Goal: Task Accomplishment & Management: Manage account settings

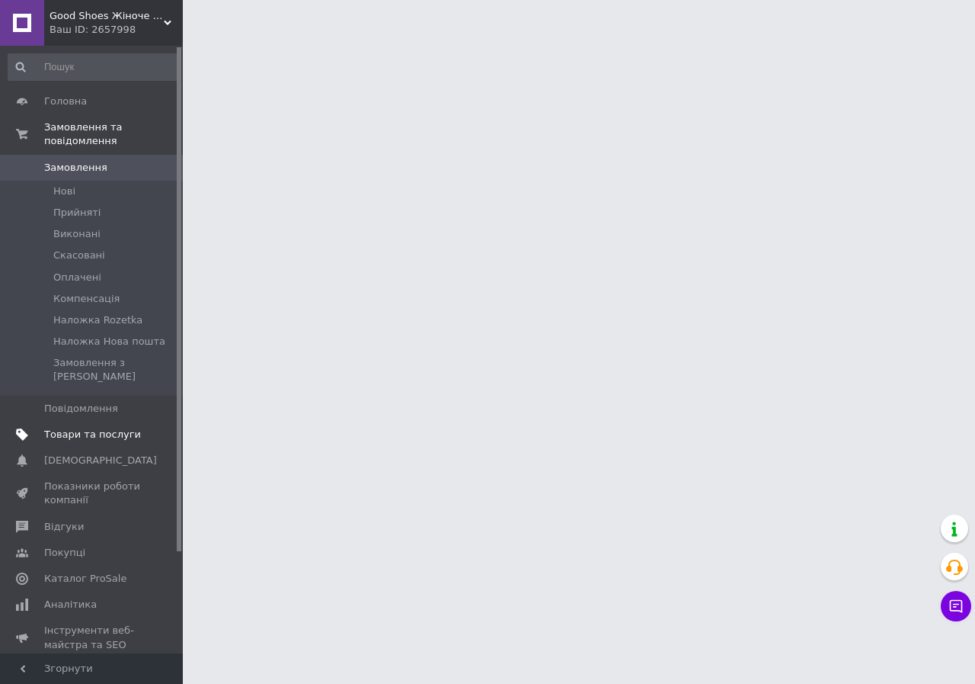
click at [88, 427] on span "Товари та послуги" at bounding box center [92, 434] width 97 height 14
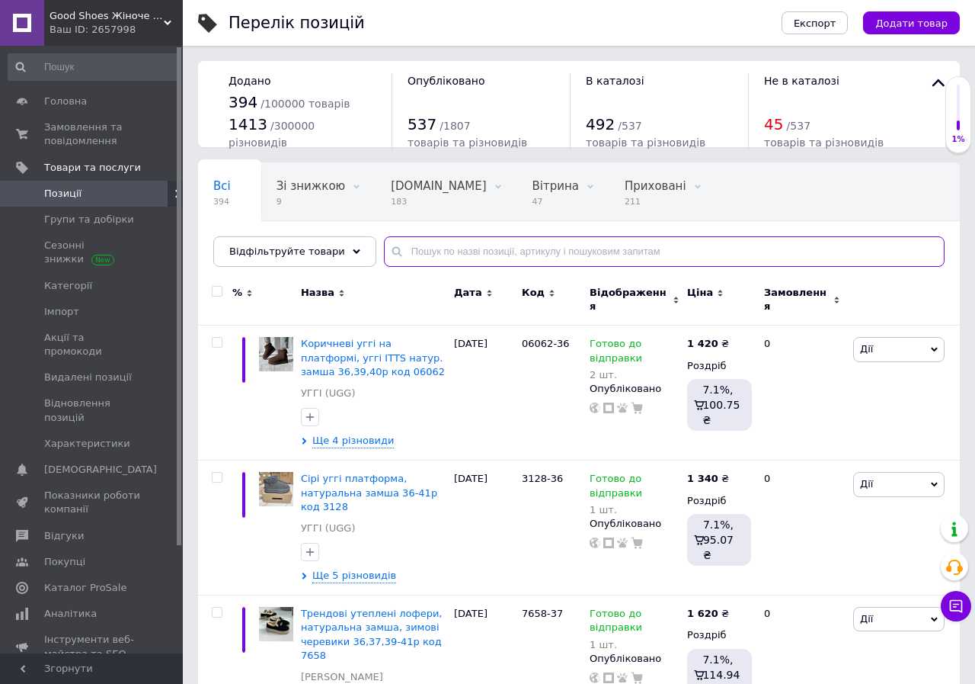
click at [447, 251] on input "text" at bounding box center [664, 251] width 561 height 30
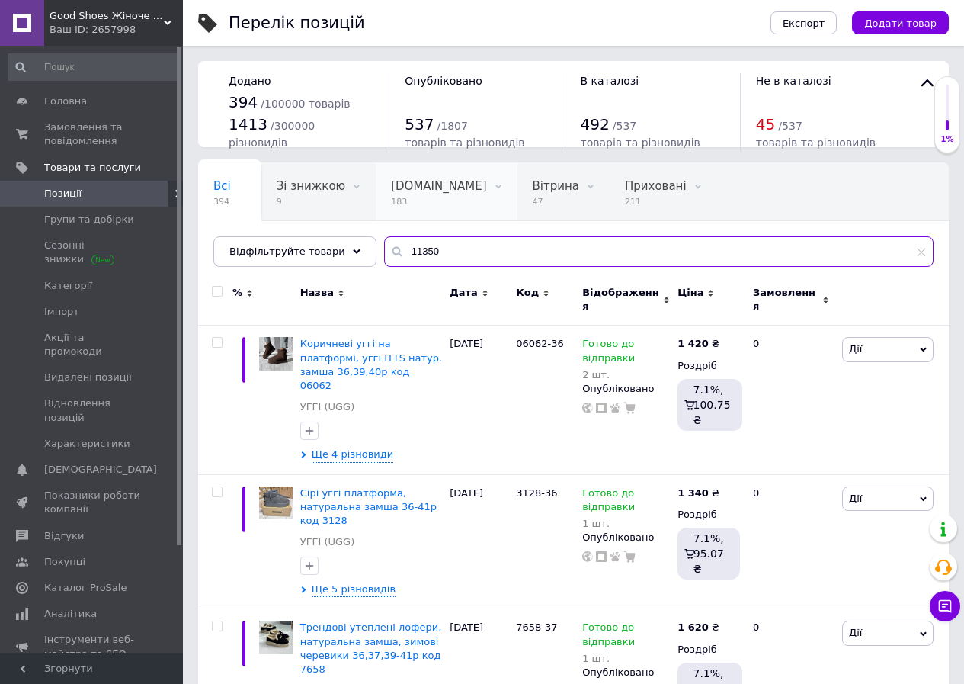
type input "11350"
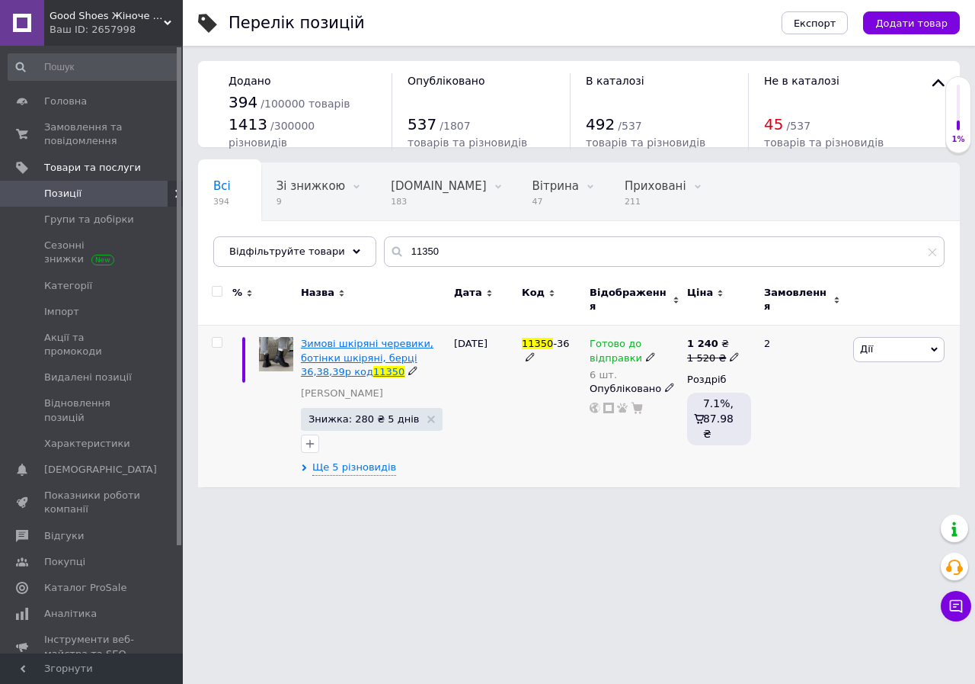
click at [363, 358] on span "Зимові шкіряні черевики, ботінки шкіряні, берці 36,38,39р код" at bounding box center [367, 357] width 133 height 39
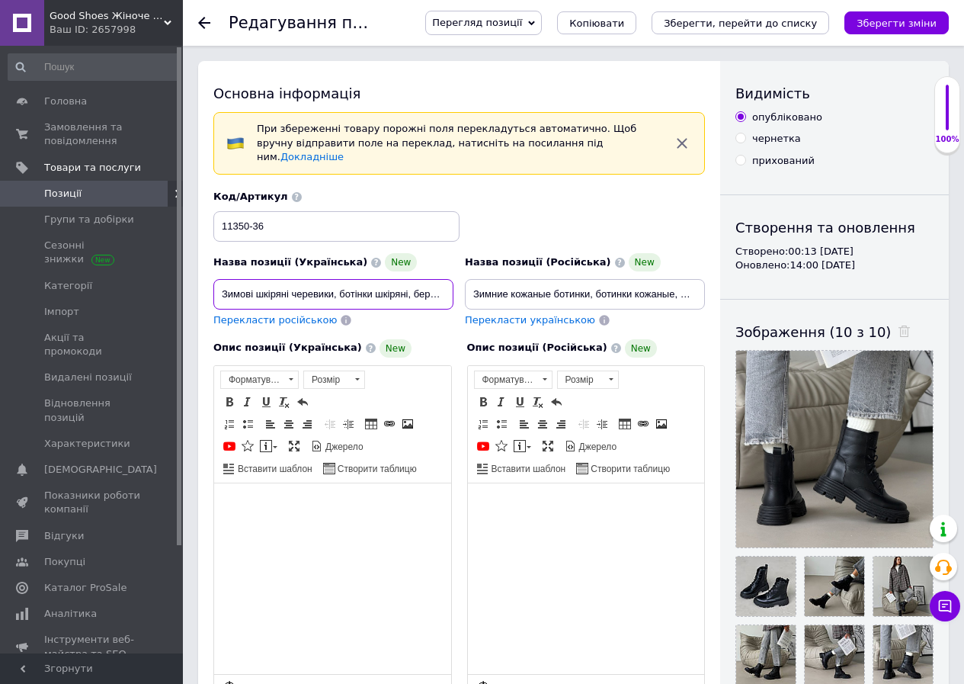
drag, startPoint x: 405, startPoint y: 279, endPoint x: 458, endPoint y: 281, distance: 52.6
click at [458, 281] on div "Назва позиції (Українська) New Зимові шкіряні черевики, ботінки шкіряні, берці …" at bounding box center [333, 291] width 251 height 86
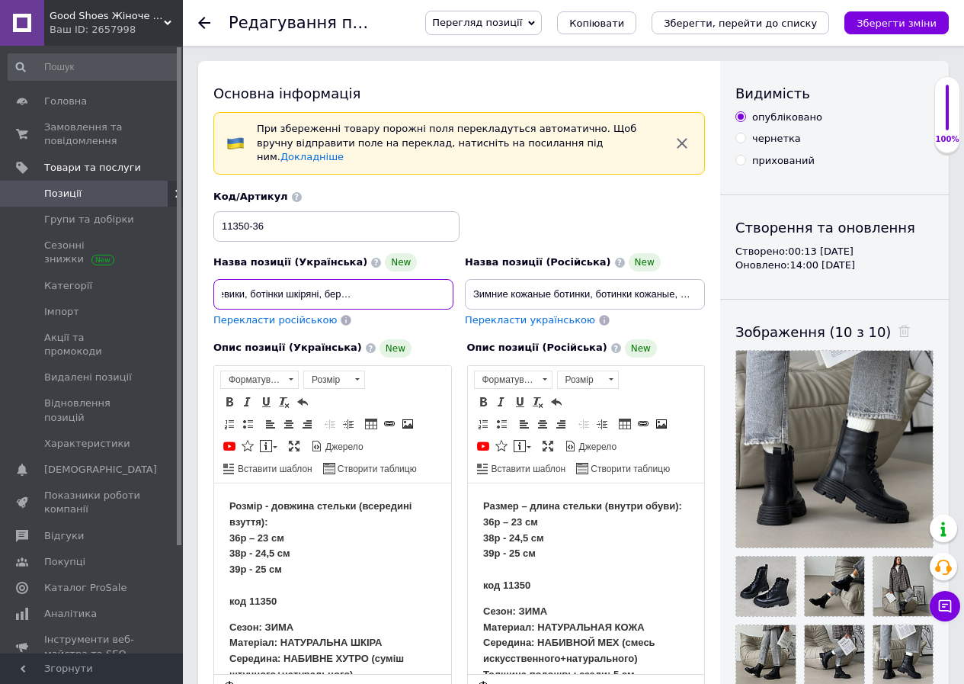
click at [391, 279] on input "Зимові шкіряні черевики, ботінки шкіряні, берці 36,38,39р код 11350" at bounding box center [333, 294] width 240 height 30
type input "Зимові шкіряні черевики, ботінки шкіряні, [DEMOGRAPHIC_DATA] 36,38-40р код 11350"
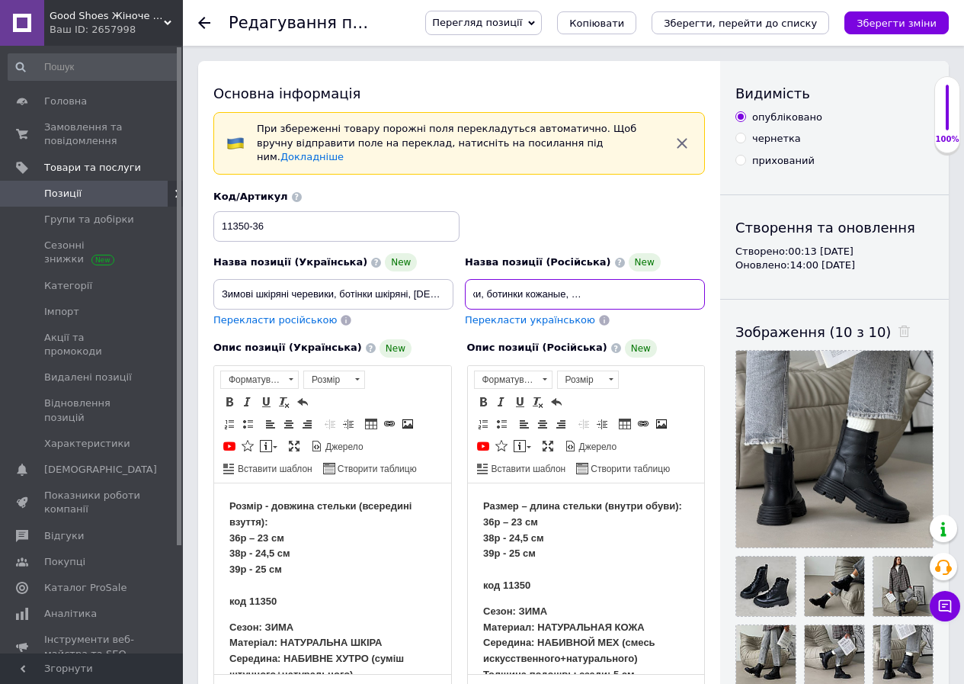
drag, startPoint x: 663, startPoint y: 279, endPoint x: 727, endPoint y: 285, distance: 64.3
click at [727, 282] on div "Основна інформація При збереженні товару порожні поля перекладуться автоматично…" at bounding box center [573, 596] width 751 height 1070
click at [636, 279] on input "Зимние кожаные ботинки, ботинки кожаные, берцы 36,38,39р код 11350" at bounding box center [585, 294] width 240 height 30
click at [642, 279] on input "Зимние кожаные ботинки, ботинки кожаные, берцы 36,38,39р код 11350" at bounding box center [585, 294] width 240 height 30
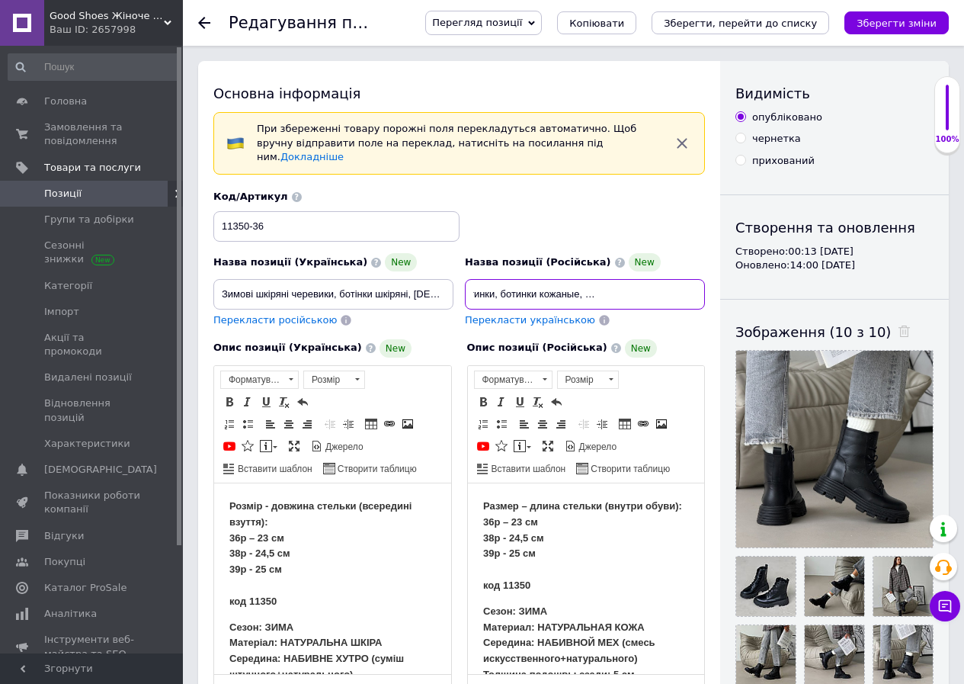
type input "Зимние кожаные ботинки, ботинки кожаные, берцы 36,38-40р код 11350"
click at [341, 575] on p "Розмір - довжина стельки (всередині взуття): 36р – 23 см 38р - 24,5 см 39р - 25…" at bounding box center [332, 553] width 207 height 111
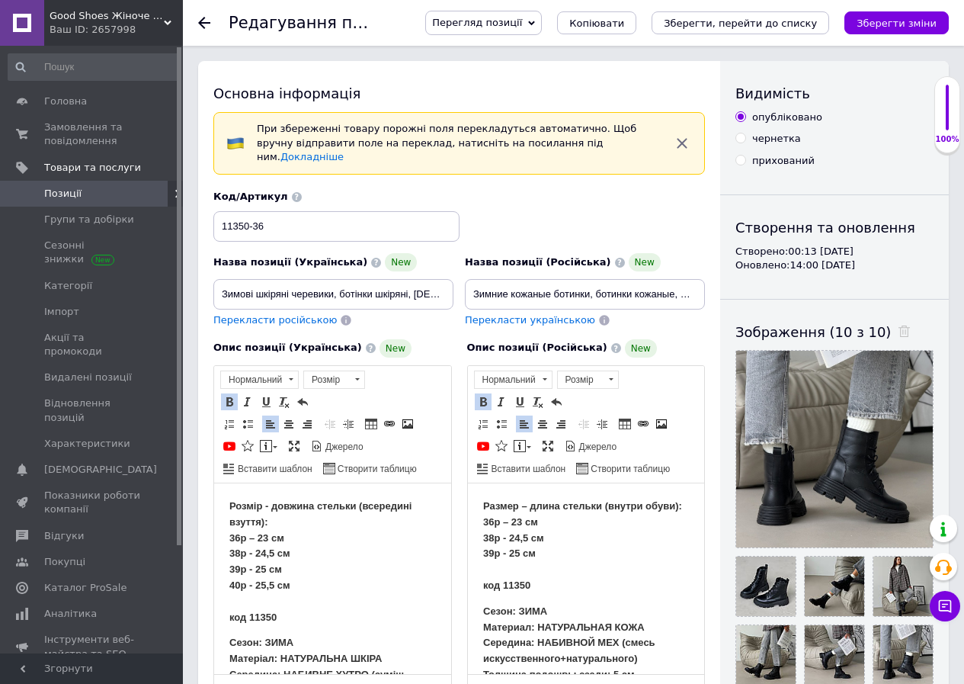
click at [571, 565] on p "Размер – длина стельки (внутри обуви): 36р – 23 см 38р - 24,5 см 39р - 25 см ко…" at bounding box center [585, 545] width 207 height 95
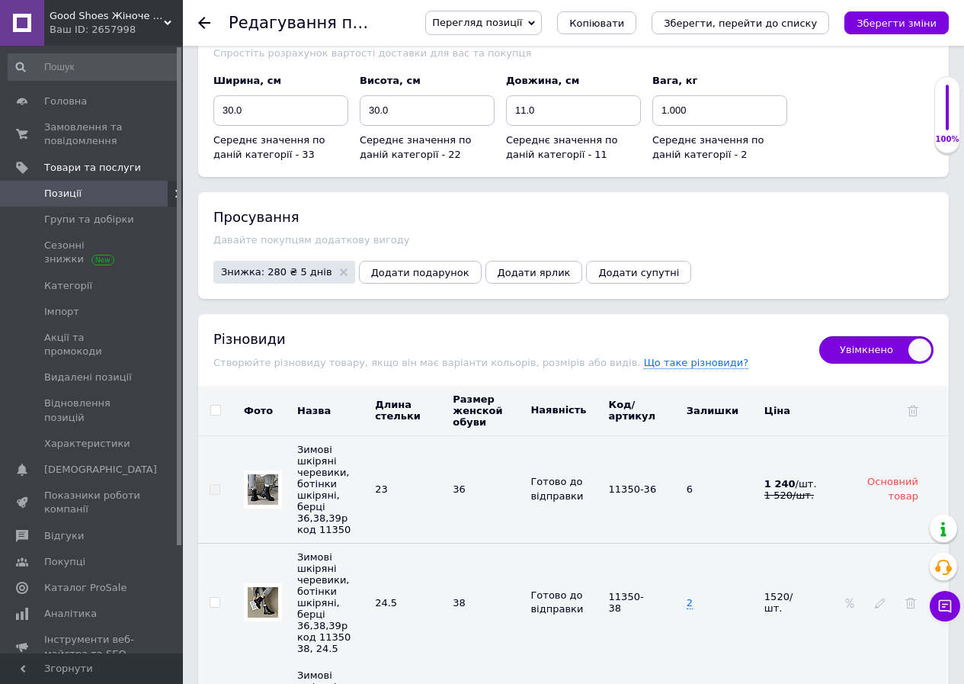
scroll to position [2896, 0]
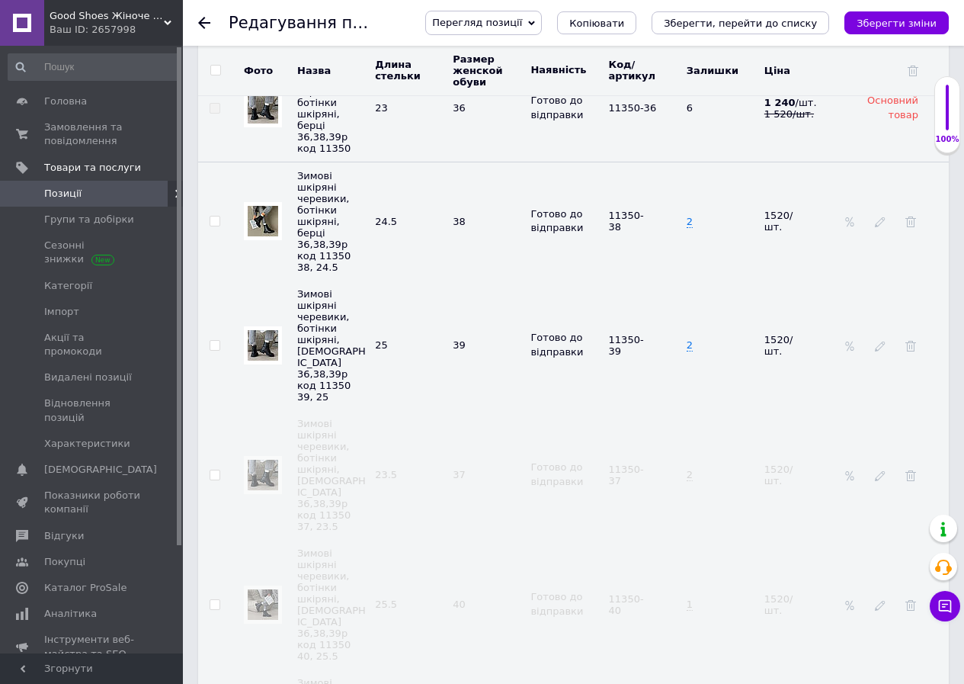
click at [216, 600] on input "checkbox" at bounding box center [215, 605] width 10 height 10
checkbox input "true"
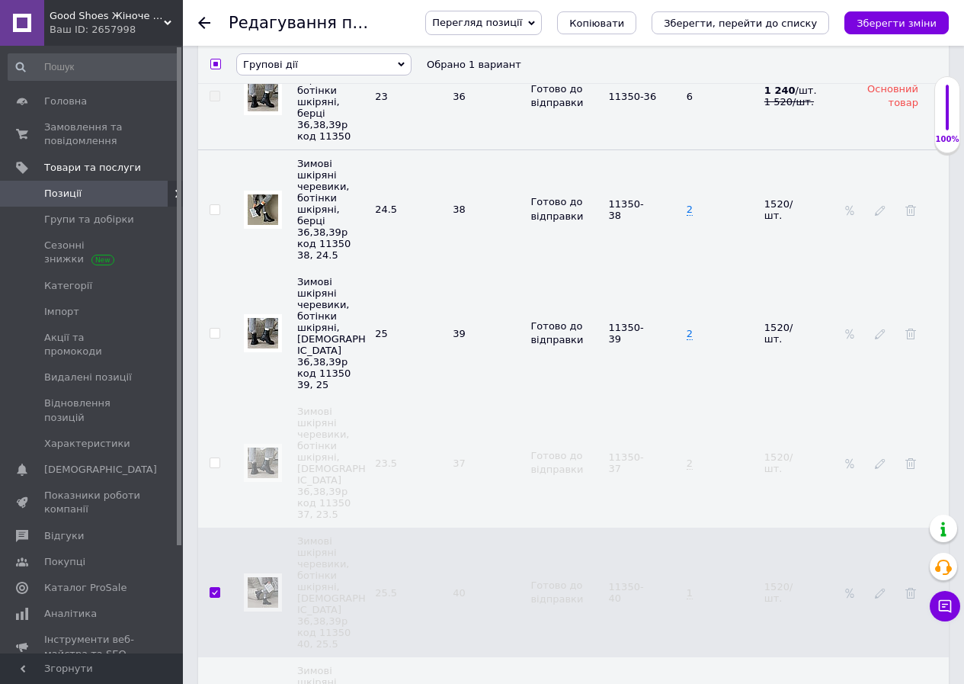
scroll to position [2880, 0]
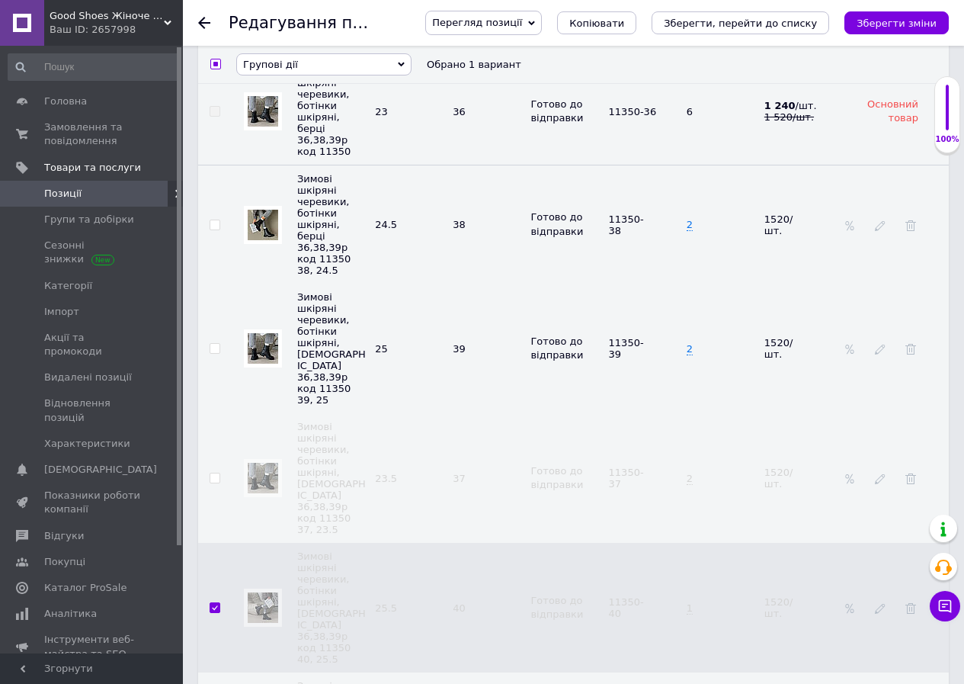
click at [326, 71] on span "Групові дії" at bounding box center [323, 64] width 175 height 22
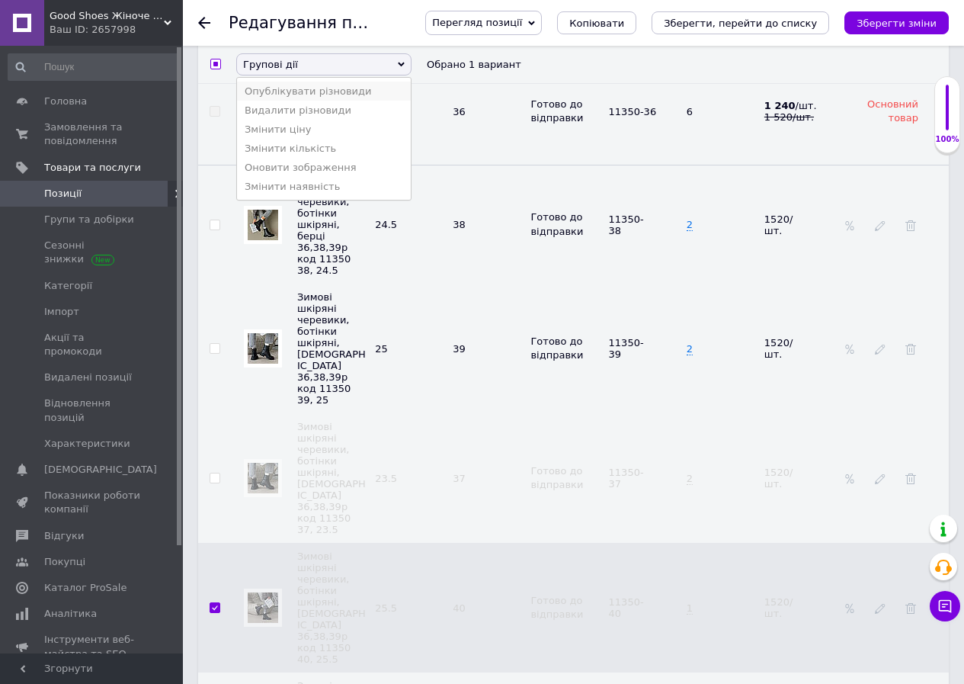
click at [327, 94] on li "Опублікувати різновиди" at bounding box center [324, 91] width 174 height 19
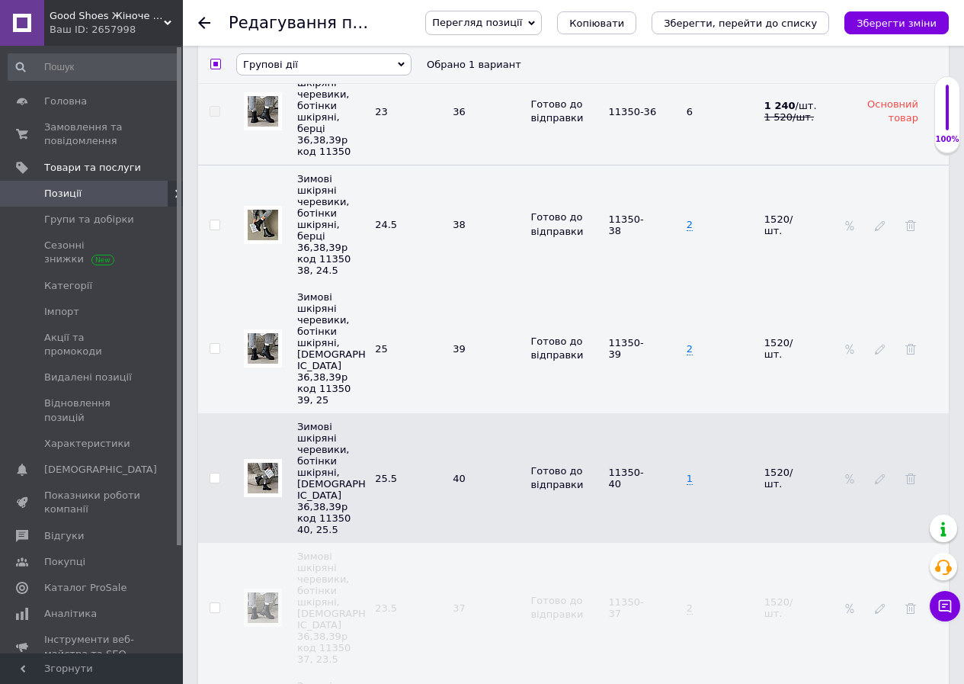
checkbox input "false"
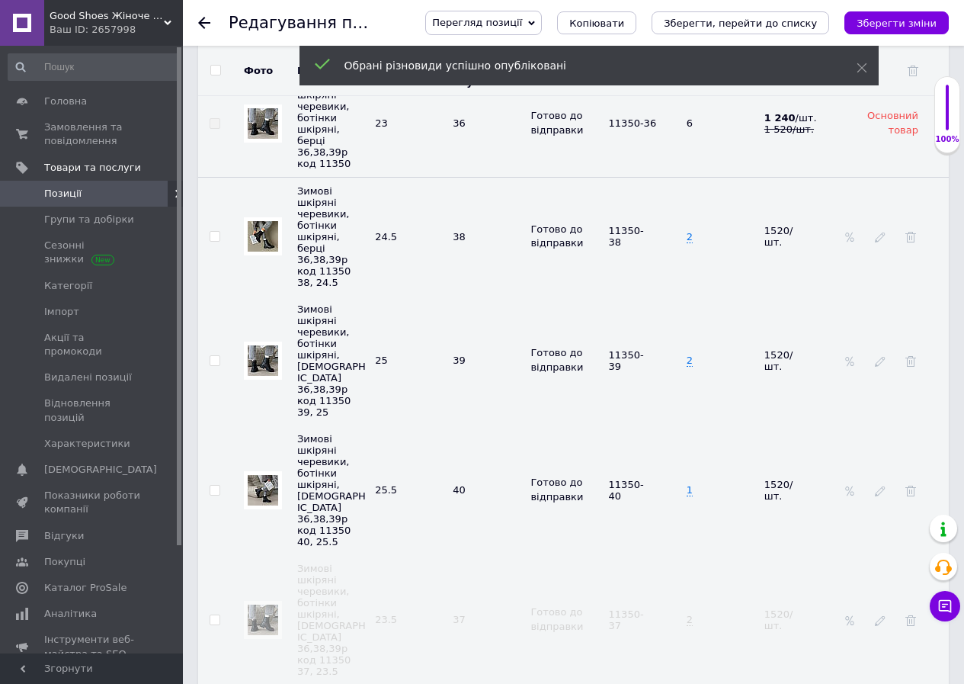
scroll to position [2896, 0]
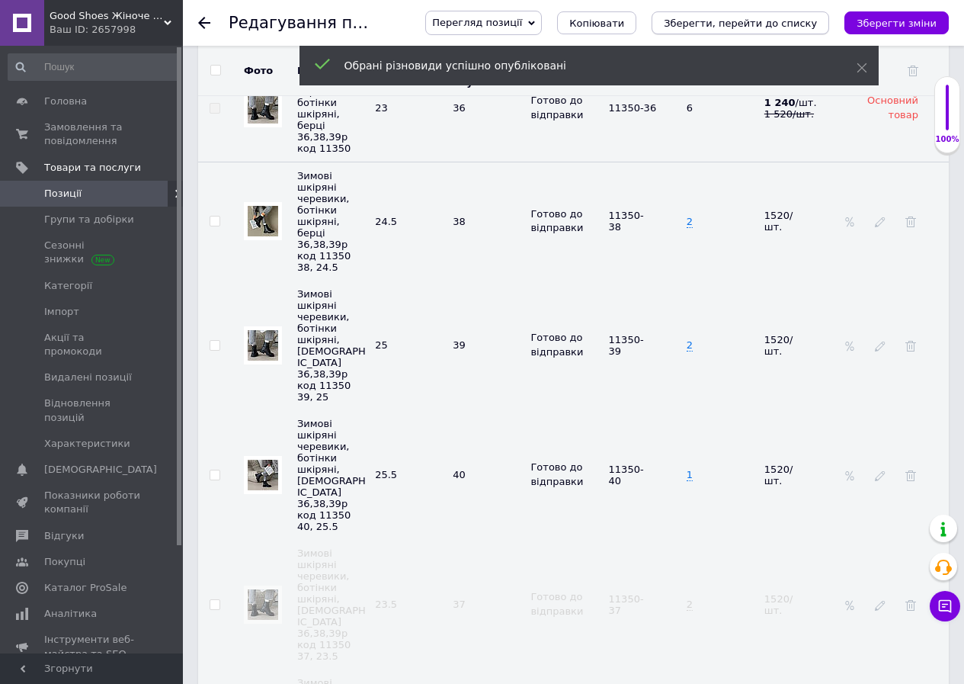
click at [780, 28] on icon "Зберегти, перейти до списку" at bounding box center [740, 23] width 153 height 11
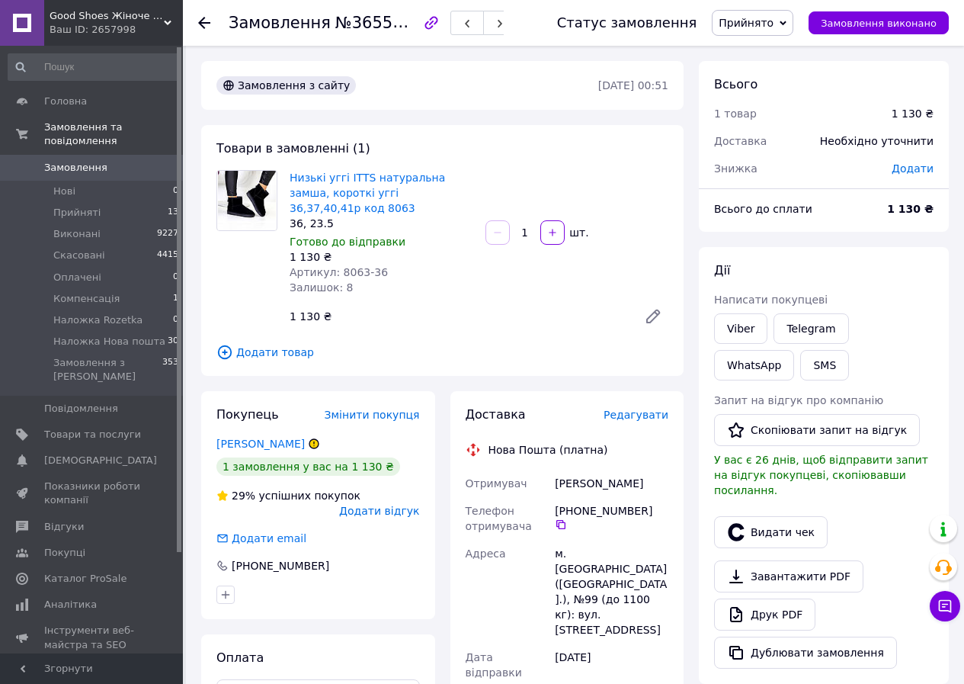
click at [760, 27] on span "Прийнято" at bounding box center [746, 23] width 55 height 12
click at [774, 69] on li "Скасовано" at bounding box center [775, 76] width 127 height 23
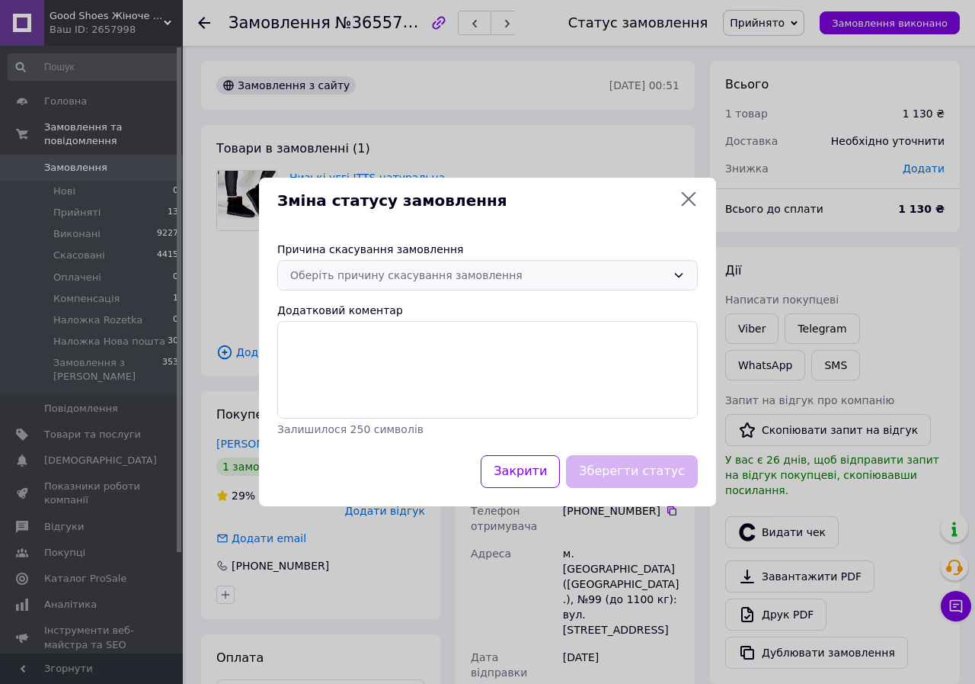
click at [393, 272] on div "Оберіть причину скасування замовлення" at bounding box center [478, 275] width 376 height 17
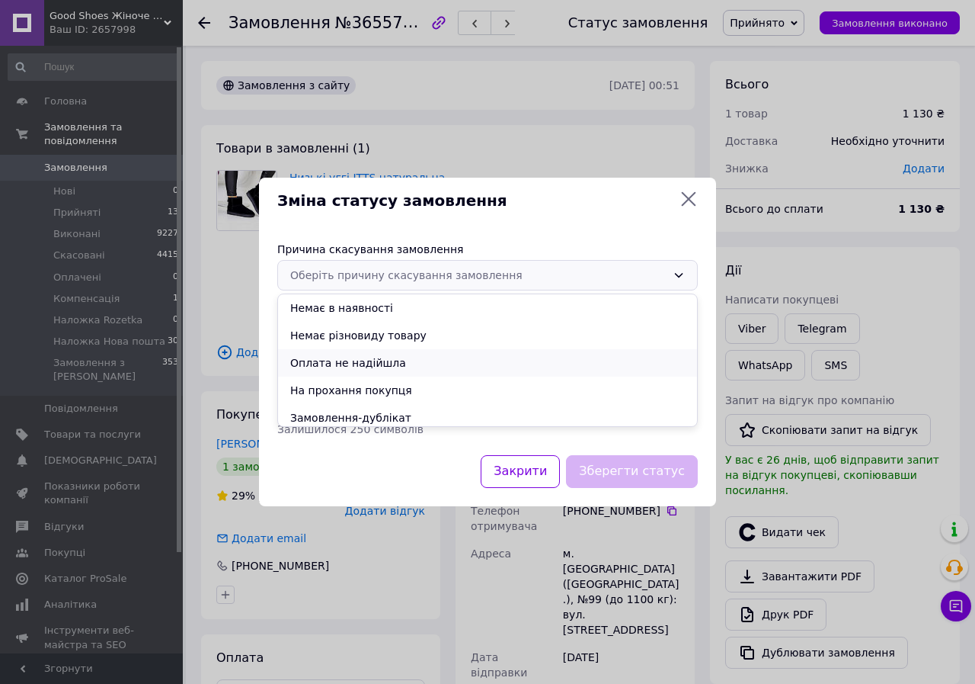
click at [379, 369] on li "Оплата не надійшла" at bounding box center [487, 362] width 419 height 27
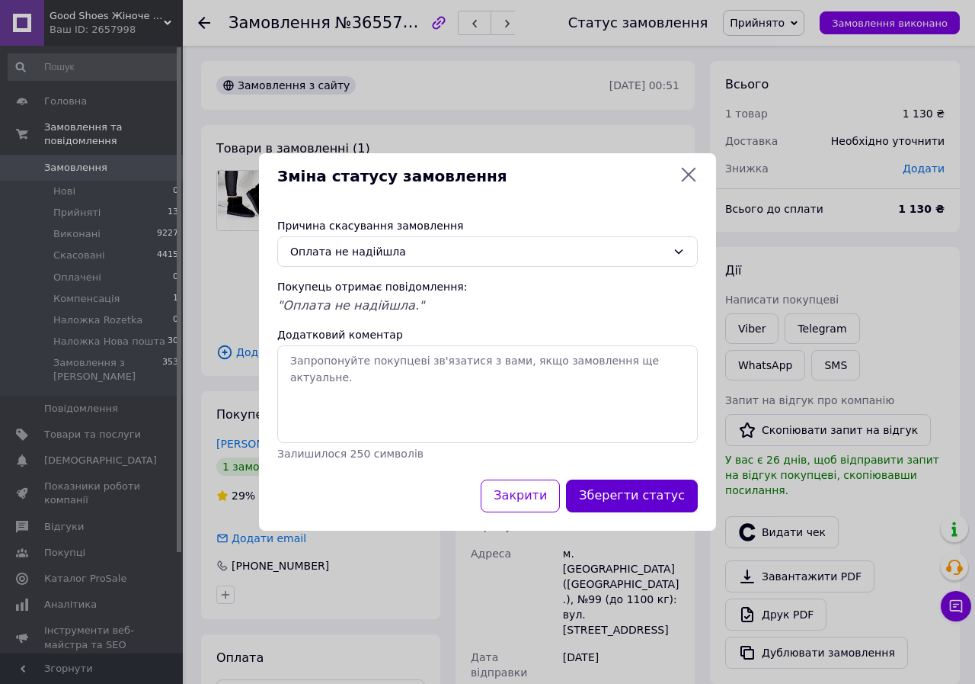
click at [633, 498] on button "Зберегти статус" at bounding box center [632, 495] width 132 height 33
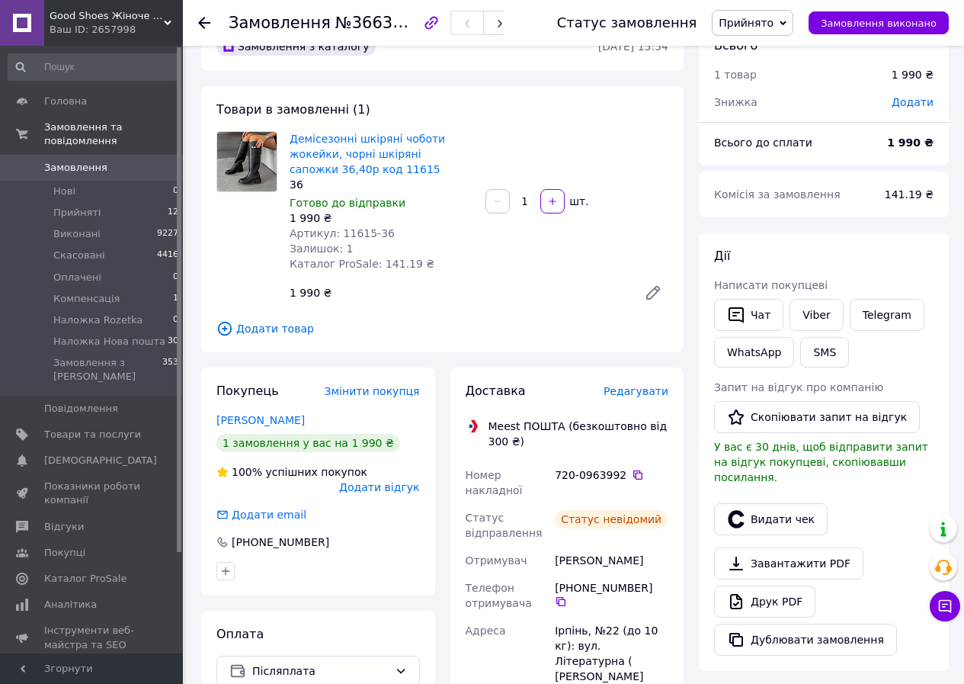
scroll to position [76, 0]
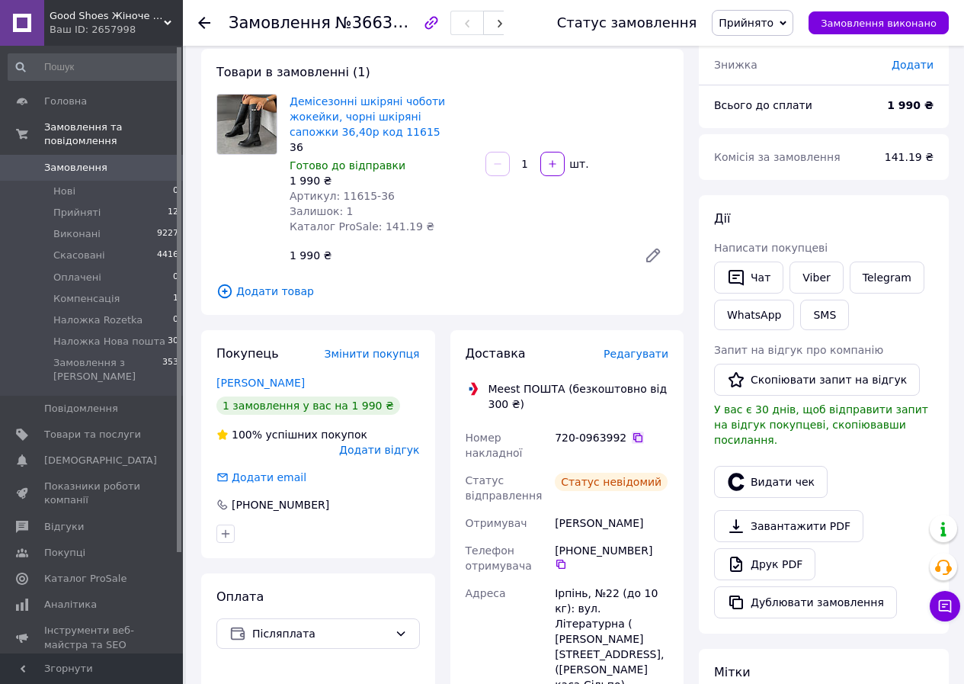
click at [633, 438] on icon at bounding box center [637, 437] width 9 height 9
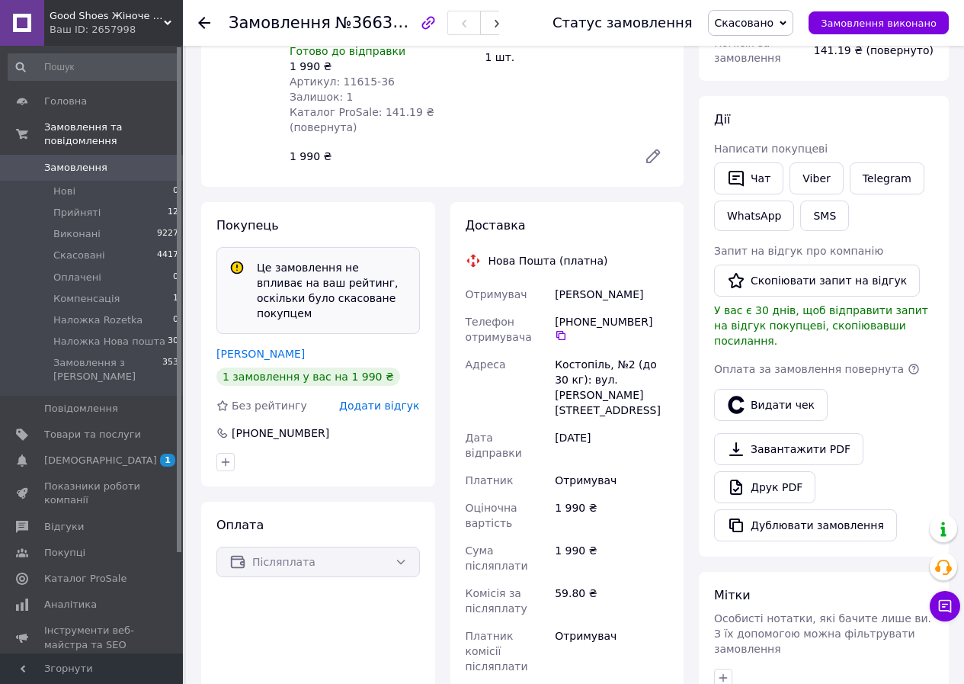
scroll to position [447, 0]
